Goal: Find contact information: Find contact information

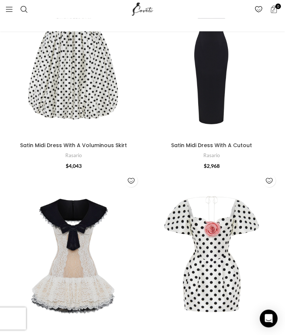
scroll to position [1051, 0]
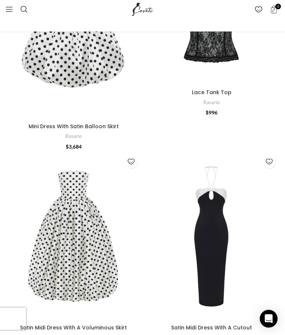
click at [9, 5] on link "Menu" at bounding box center [9, 9] width 15 height 15
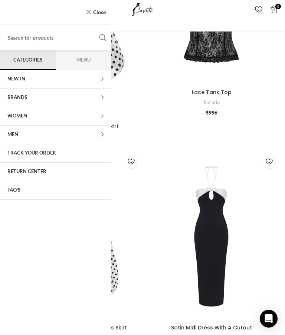
click at [27, 96] on span "BRANDS" at bounding box center [17, 97] width 20 height 6
click at [63, 101] on link "BRANDS" at bounding box center [46, 98] width 93 height 19
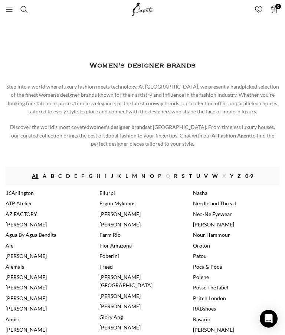
click at [9, 12] on span "Open mobile menu" at bounding box center [9, 9] width 7 height 7
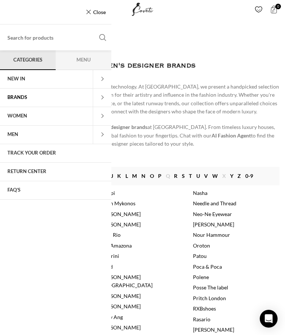
click at [16, 191] on span "FAQ’s" at bounding box center [13, 190] width 13 height 6
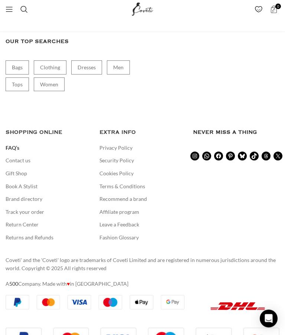
scroll to position [853, 0]
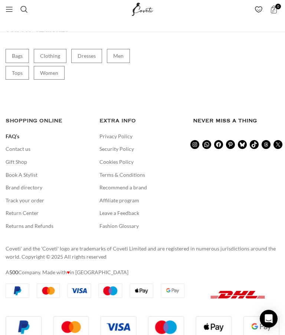
click at [26, 145] on link "Contact us" at bounding box center [19, 148] width 26 height 7
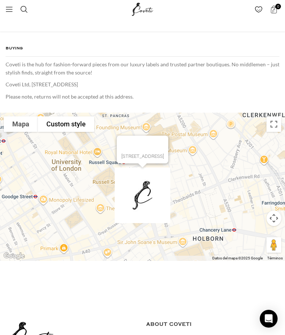
scroll to position [400, 0]
